Goal: Information Seeking & Learning: Learn about a topic

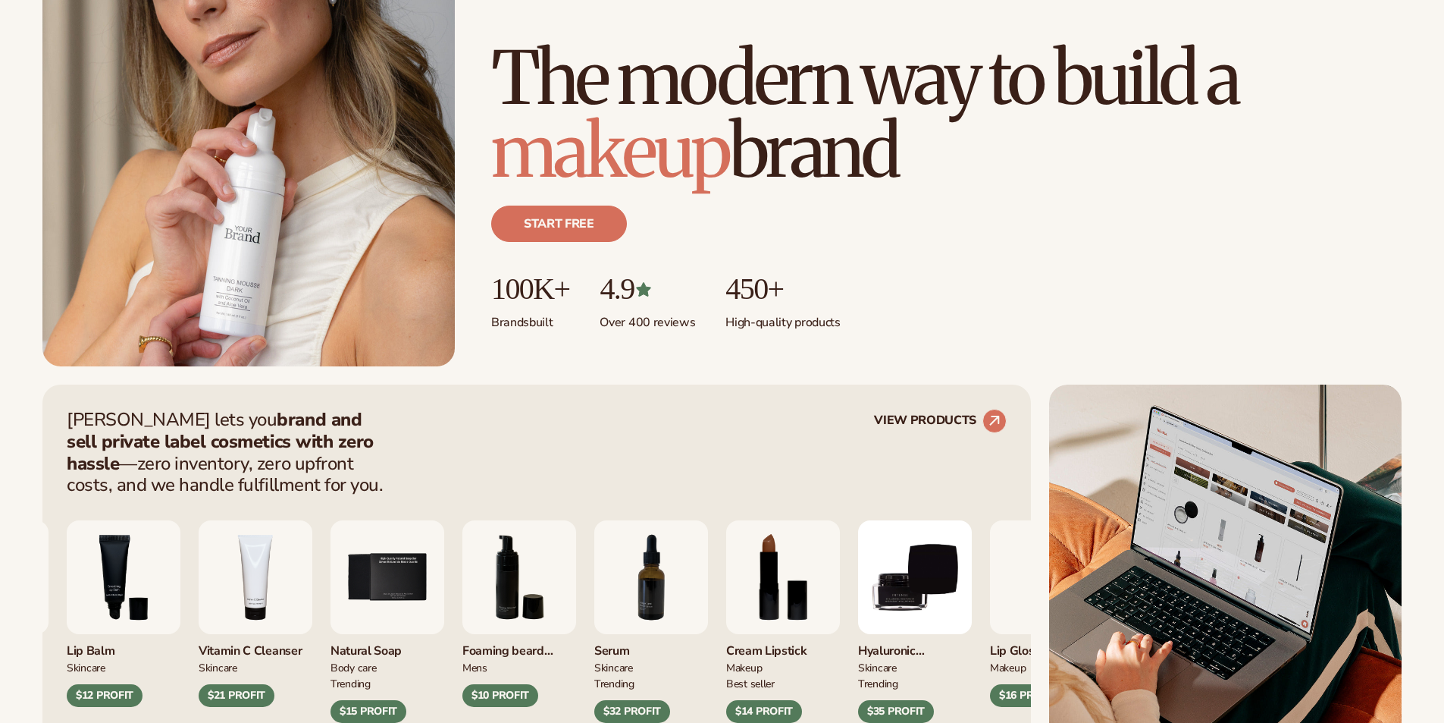
scroll to position [303, 0]
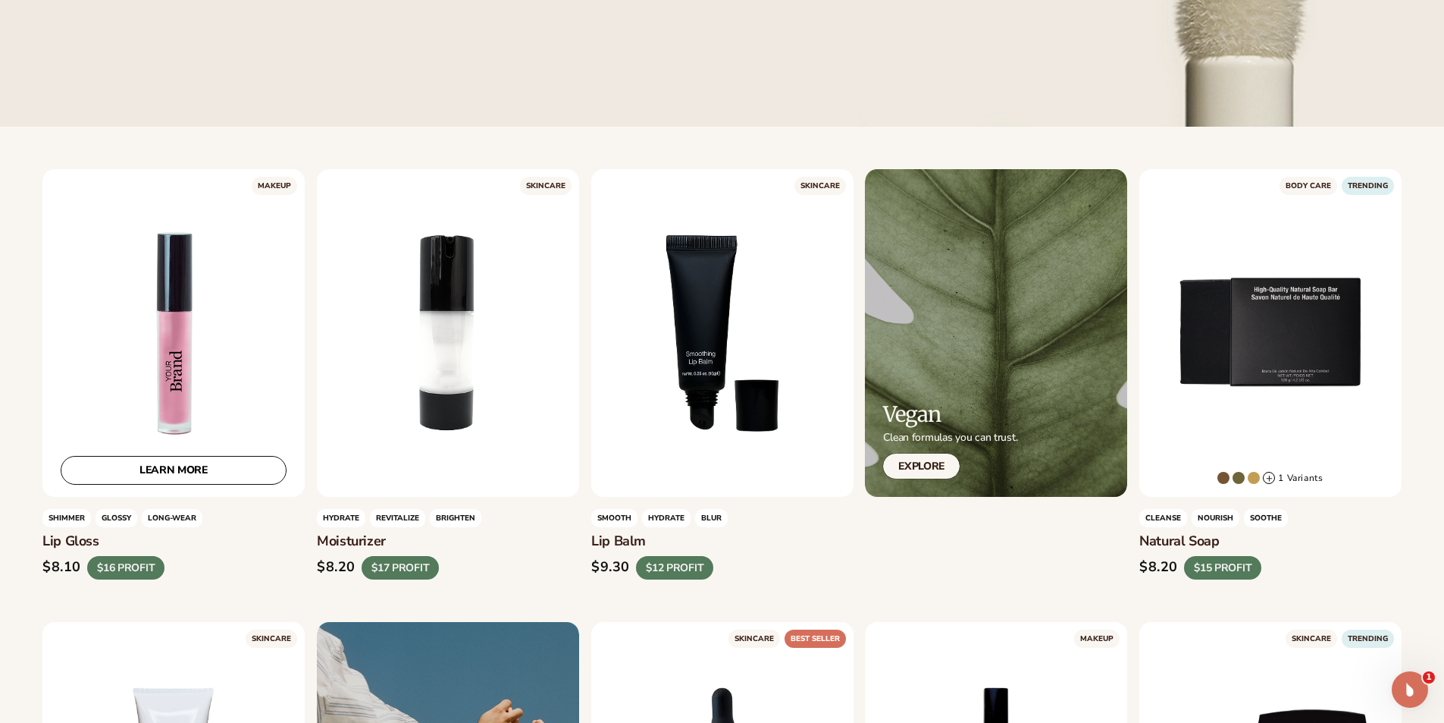
click at [146, 371] on div "LEARN MORE" at bounding box center [173, 333] width 262 height 328
click at [243, 475] on link "LEARN MORE" at bounding box center [174, 470] width 226 height 29
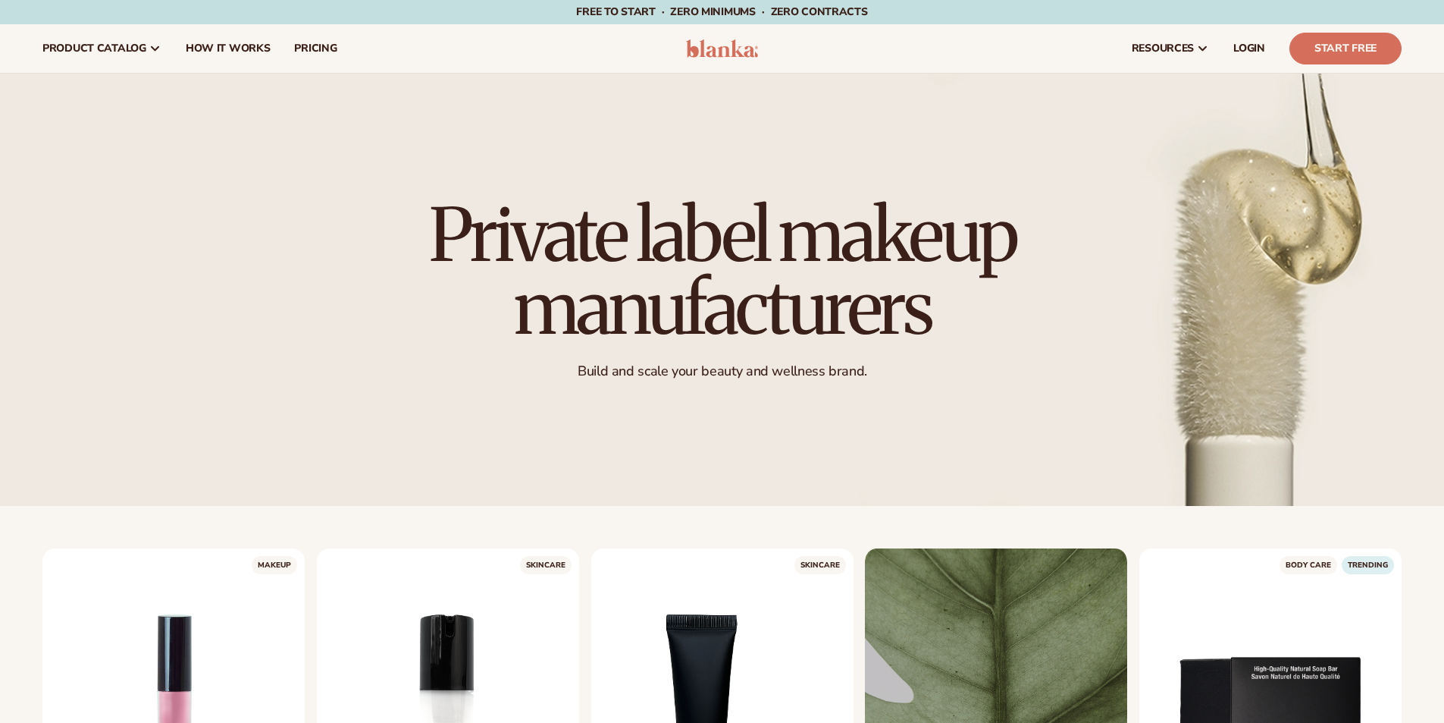
scroll to position [379, 0]
